Goal: Find specific page/section: Find specific page/section

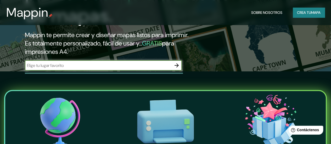
scroll to position [78, 0]
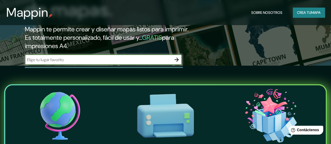
click at [145, 63] on input "text" at bounding box center [98, 60] width 146 height 6
type input "morelia"
click at [131, 66] on div "morelia ​" at bounding box center [103, 60] width 157 height 12
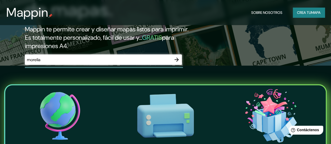
click at [129, 65] on div "morelia ​" at bounding box center [103, 59] width 157 height 10
click at [128, 65] on div "morelia ​" at bounding box center [103, 59] width 157 height 10
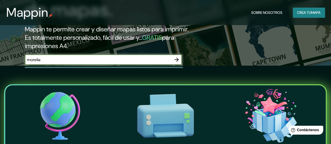
click at [127, 63] on input "morelia" at bounding box center [98, 60] width 146 height 6
